Goal: Find specific page/section: Find specific page/section

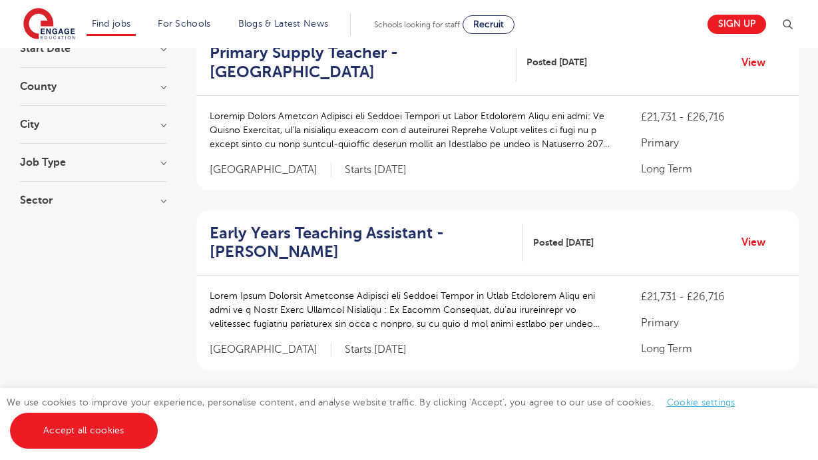
scroll to position [83, 0]
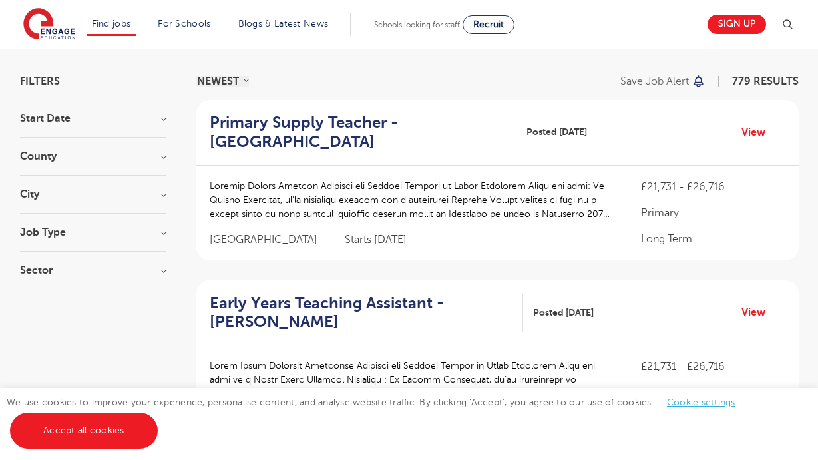
click at [150, 276] on div "Sector Long Term 396 Short Term 149 Primary 80 Perm 72 Secondary 61 Show more" at bounding box center [93, 277] width 146 height 24
click at [158, 195] on h3 "City" at bounding box center [93, 194] width 146 height 11
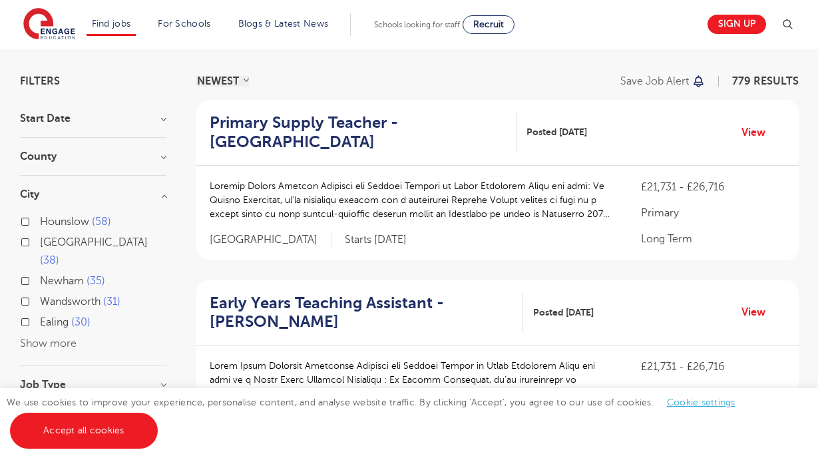
click at [52, 332] on div "Hounslow 58 [GEOGRAPHIC_DATA] 38 [GEOGRAPHIC_DATA] 35 Wandsworth 31 Ealing 30 S…" at bounding box center [93, 282] width 146 height 139
click at [41, 337] on button "Show more" at bounding box center [48, 343] width 57 height 12
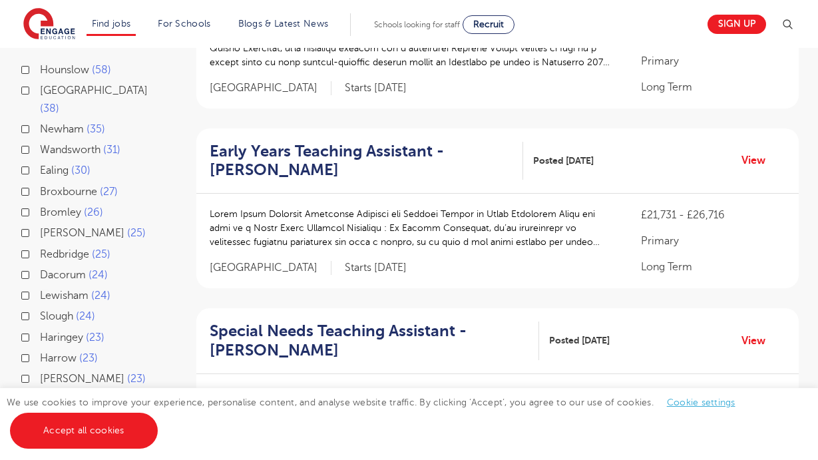
scroll to position [236, 0]
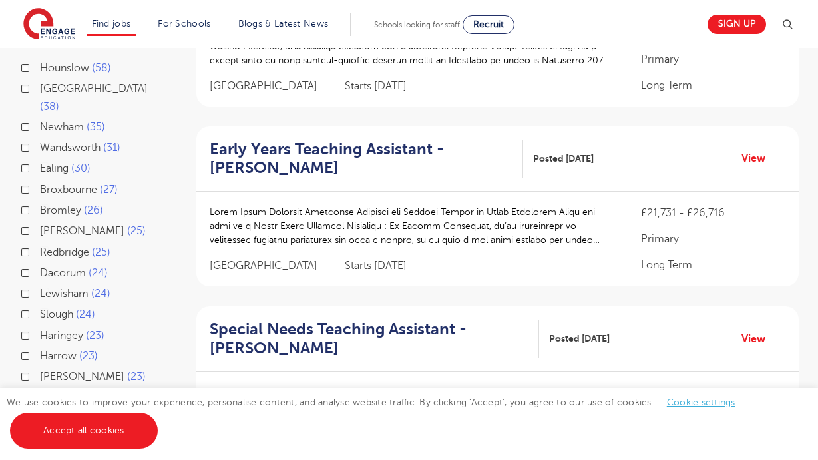
click at [40, 222] on label "[PERSON_NAME] 25" at bounding box center [93, 230] width 106 height 17
click at [40, 225] on input "[PERSON_NAME] 25" at bounding box center [44, 229] width 9 height 9
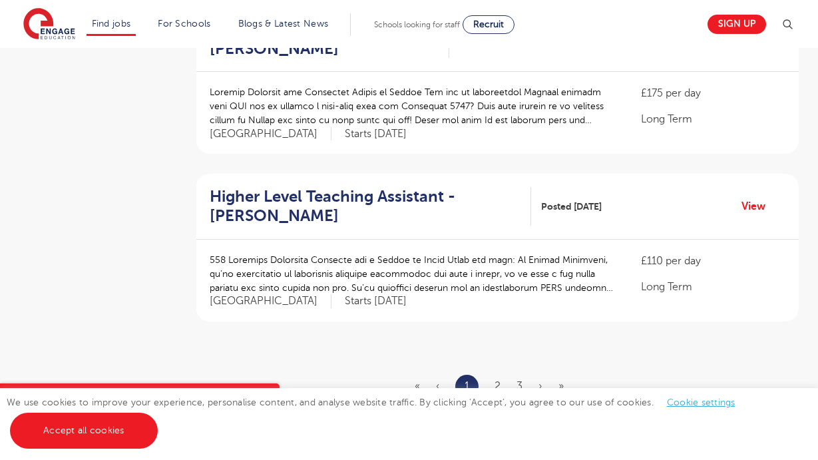
scroll to position [1517, 0]
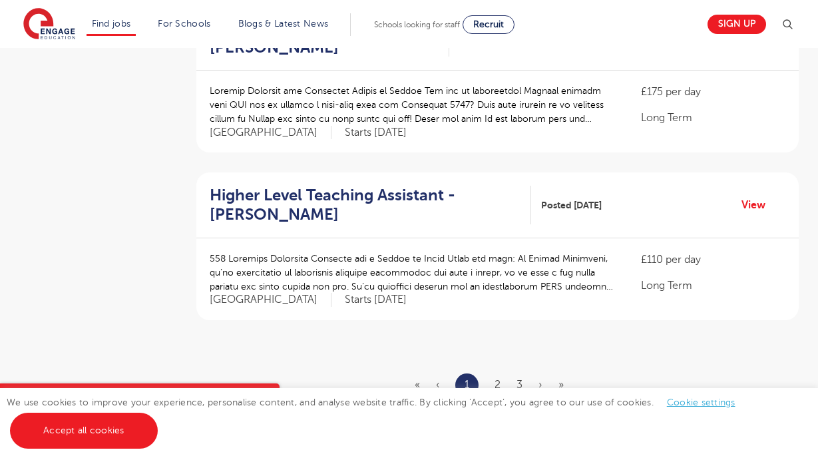
click at [495, 379] on link "2" at bounding box center [498, 385] width 6 height 12
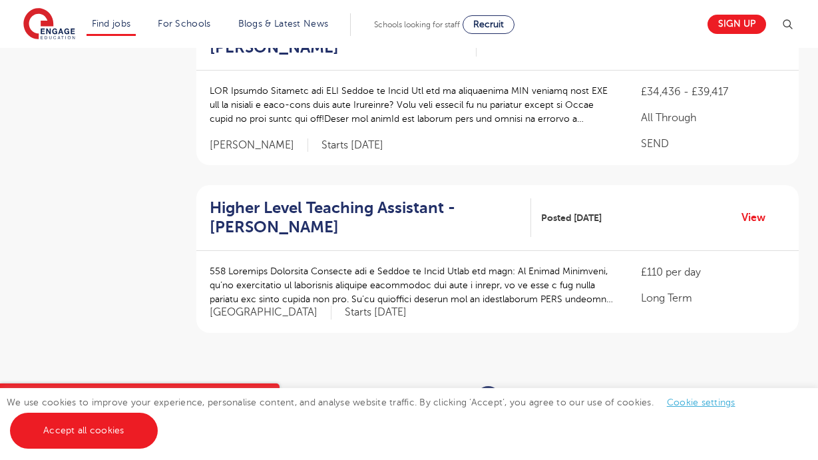
scroll to position [0, 0]
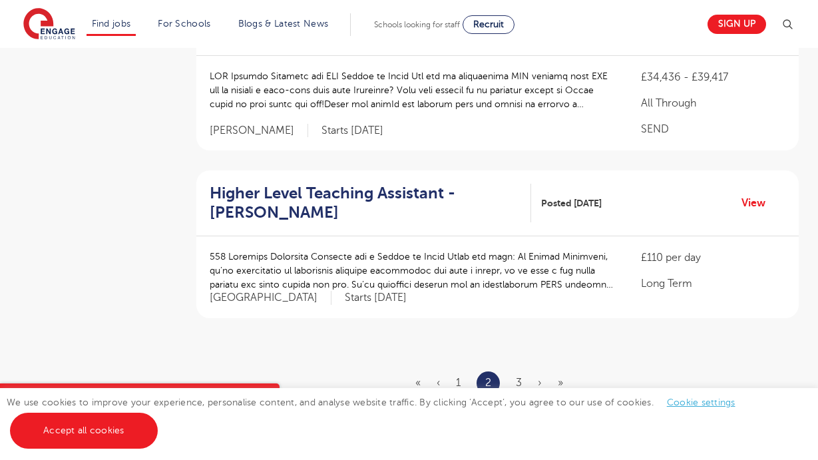
scroll to position [1533, 0]
click at [522, 375] on link "3" at bounding box center [519, 381] width 6 height 12
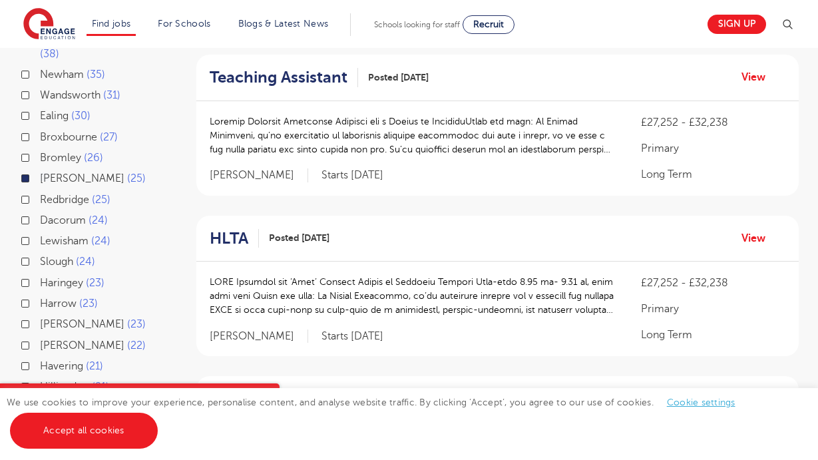
scroll to position [288, 0]
